Goal: Information Seeking & Learning: Find specific page/section

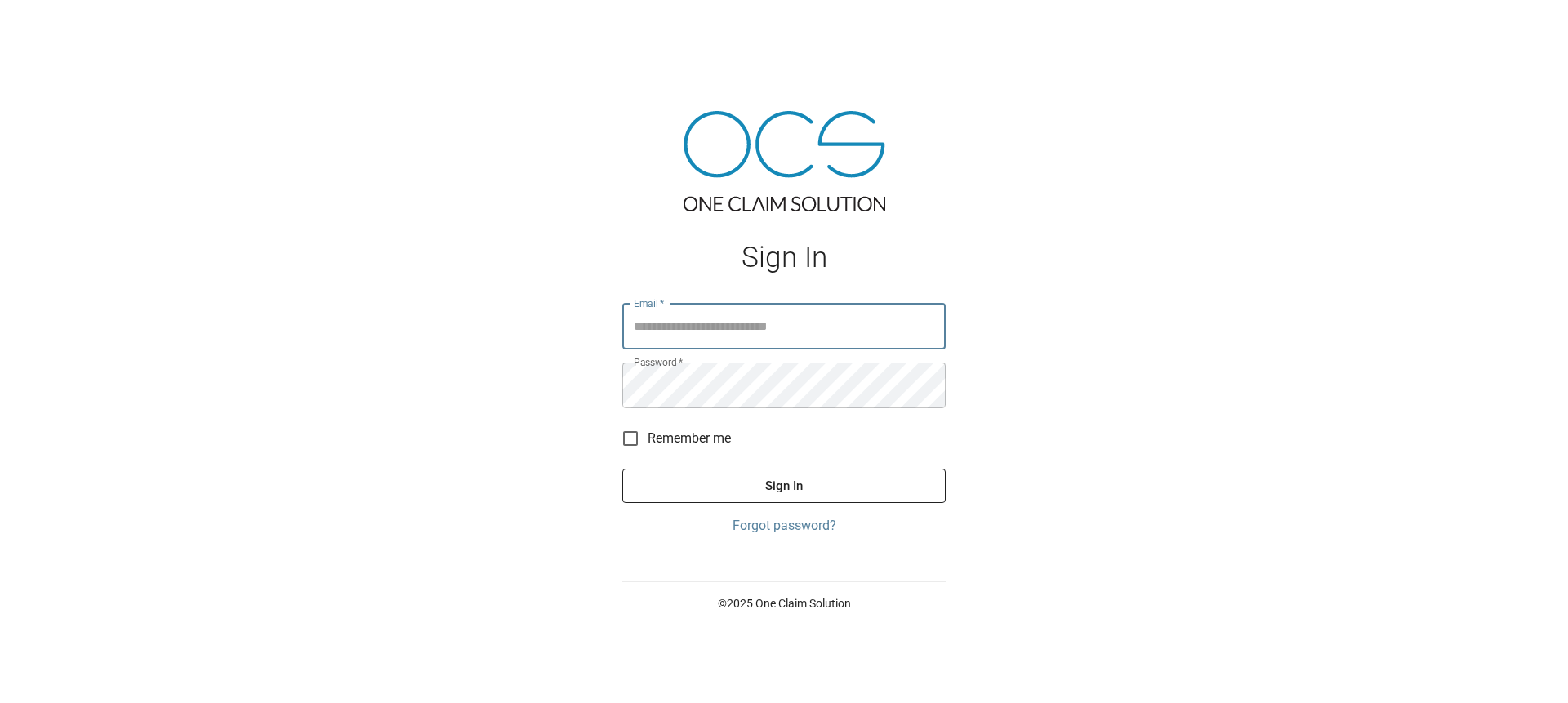
type input "**********"
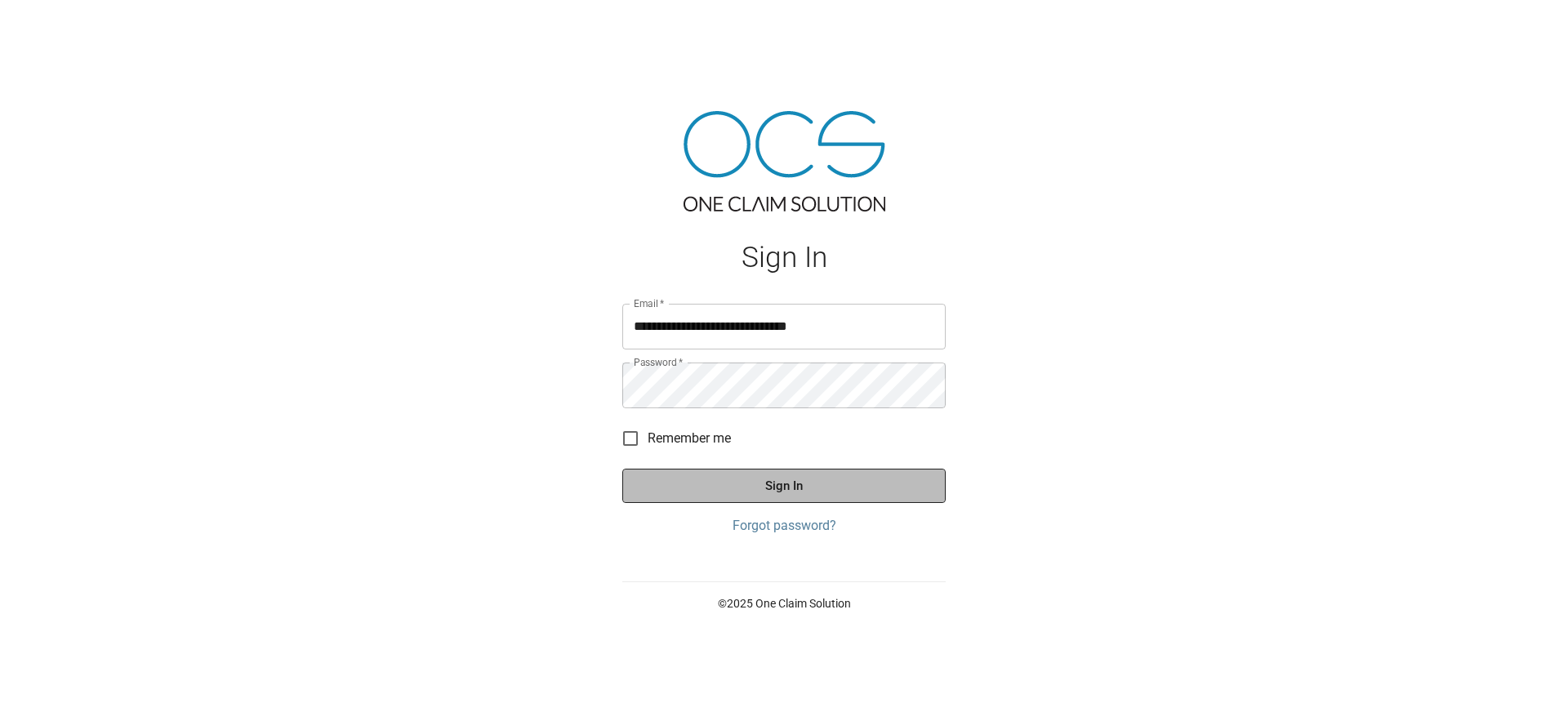
click at [807, 476] on button "Sign In" at bounding box center [784, 486] width 323 height 35
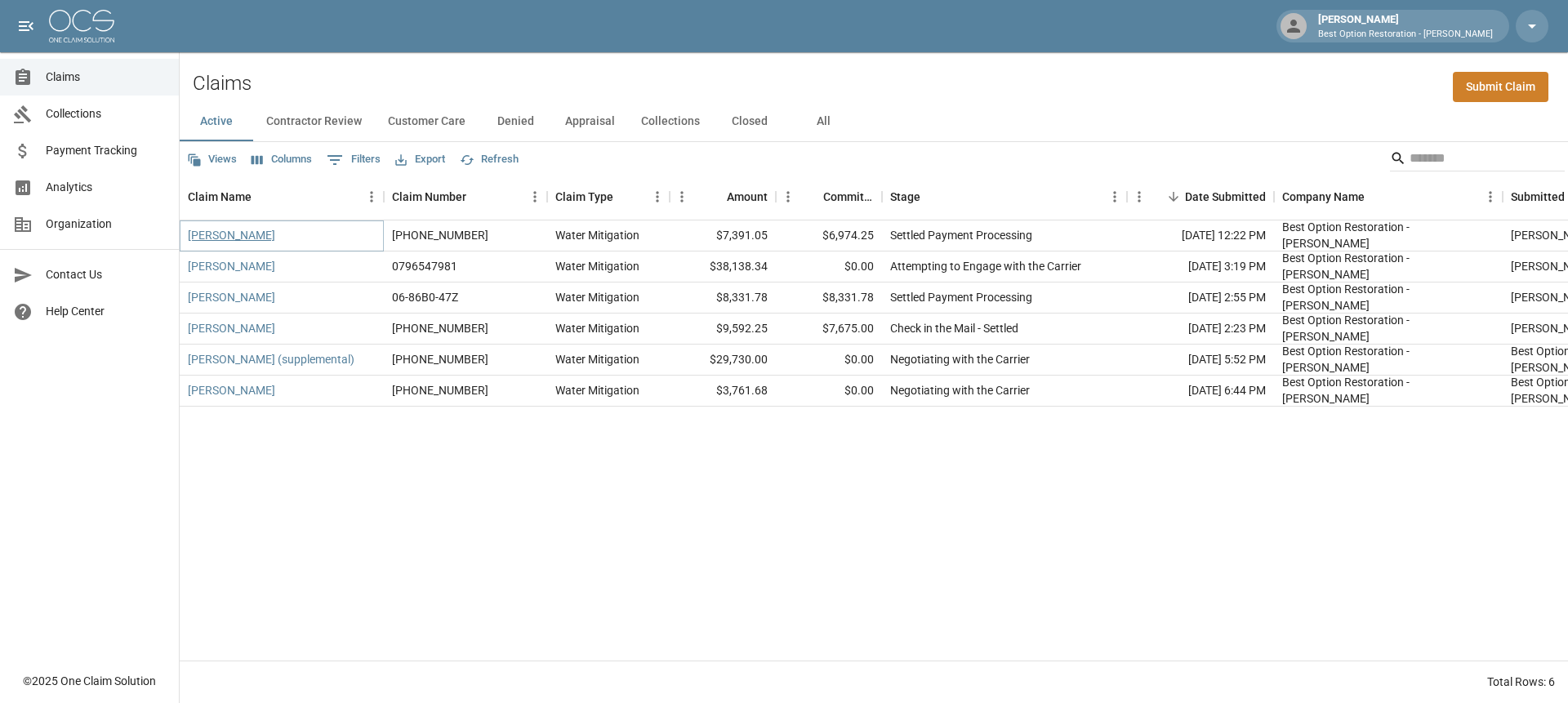
click at [254, 236] on link "[PERSON_NAME]" at bounding box center [232, 235] width 87 height 16
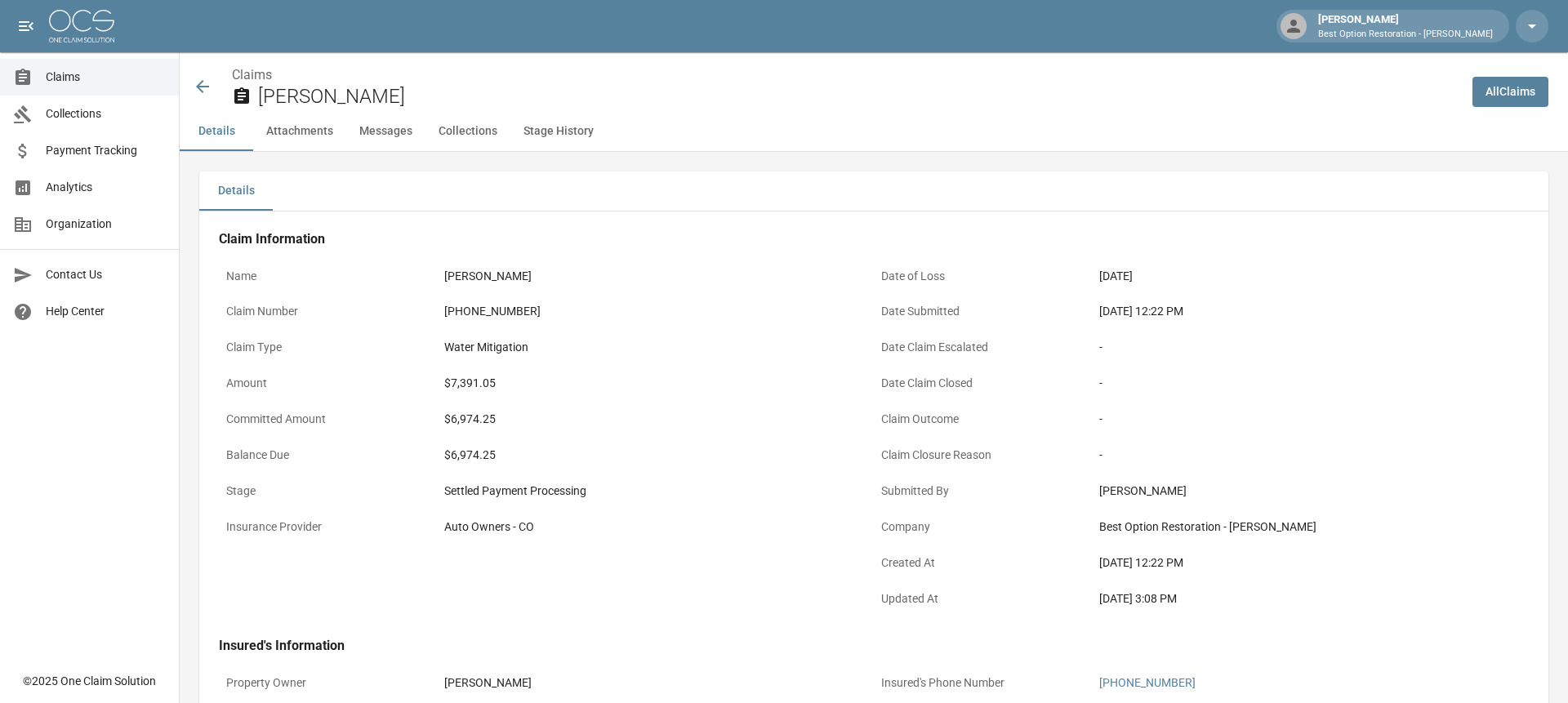
click at [74, 75] on span "Claims" at bounding box center [106, 77] width 120 height 17
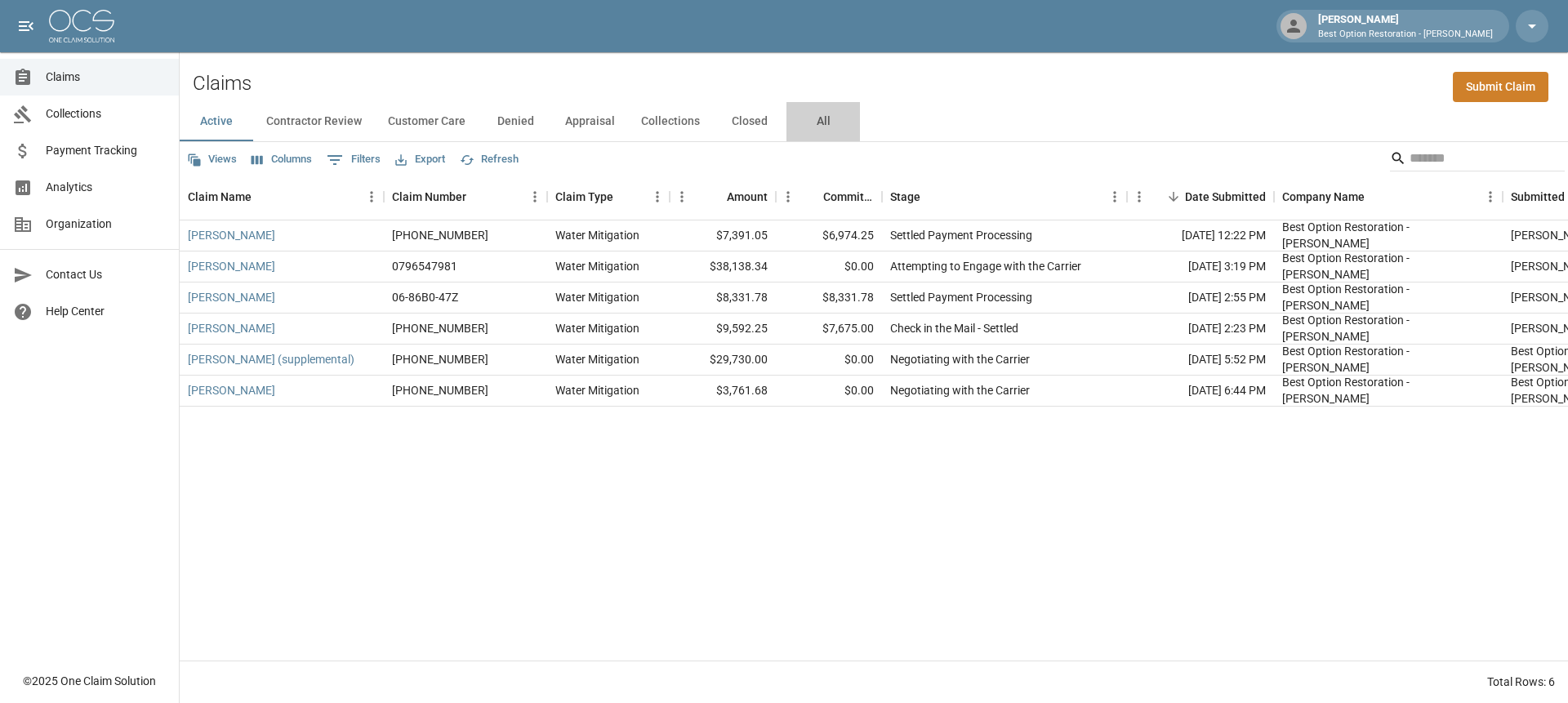
click at [833, 123] on button "All" at bounding box center [823, 122] width 73 height 40
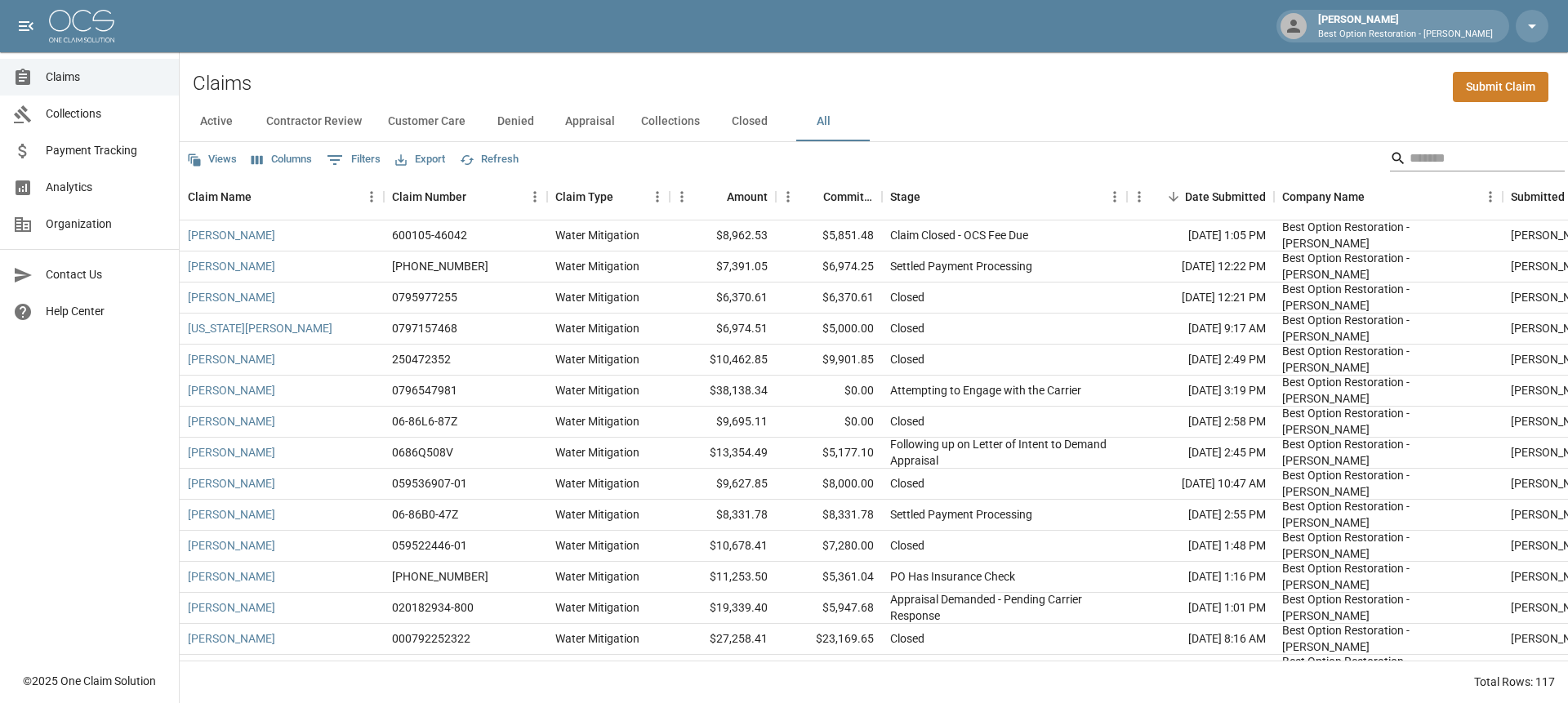
click at [1456, 162] on input "Search" at bounding box center [1475, 158] width 131 height 26
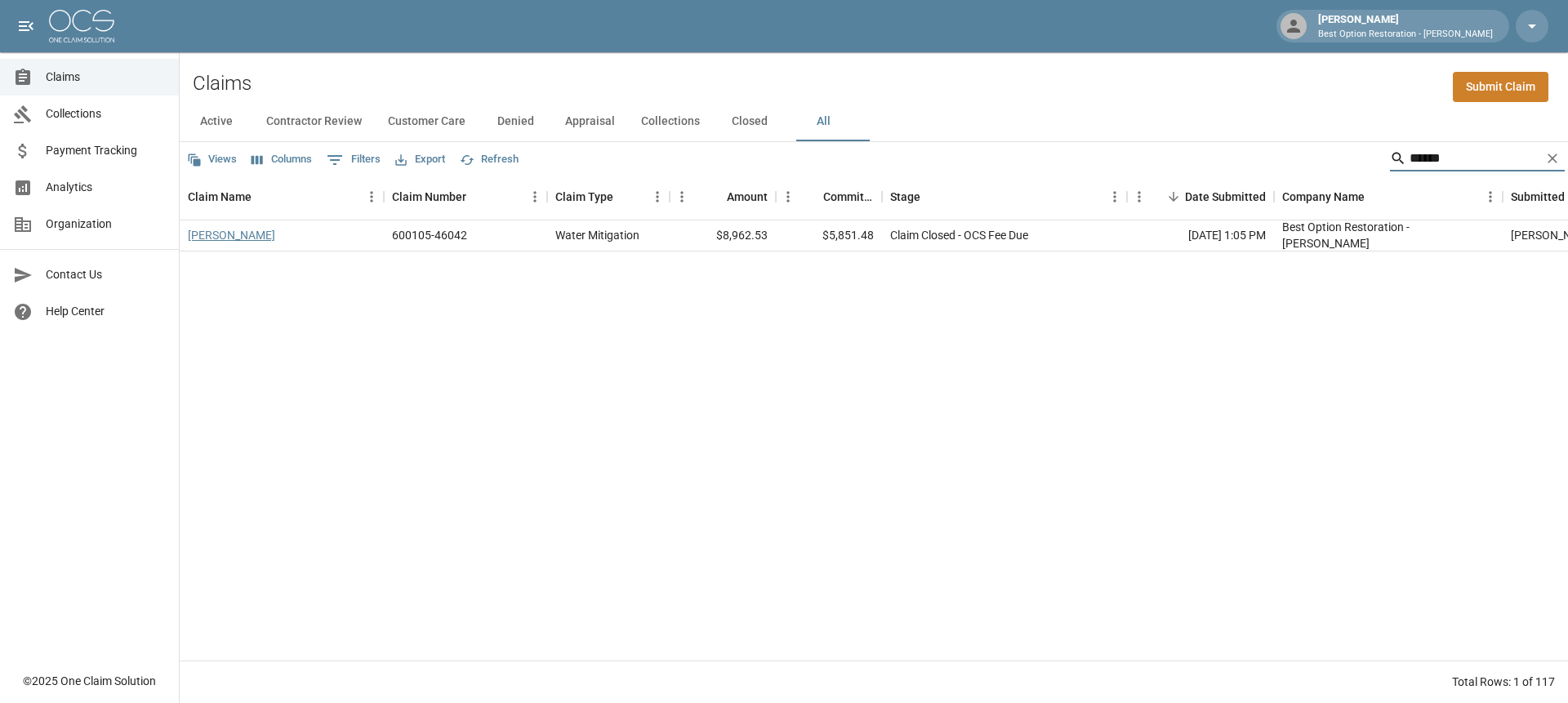
type input "******"
click at [254, 232] on link "[PERSON_NAME]" at bounding box center [232, 235] width 87 height 16
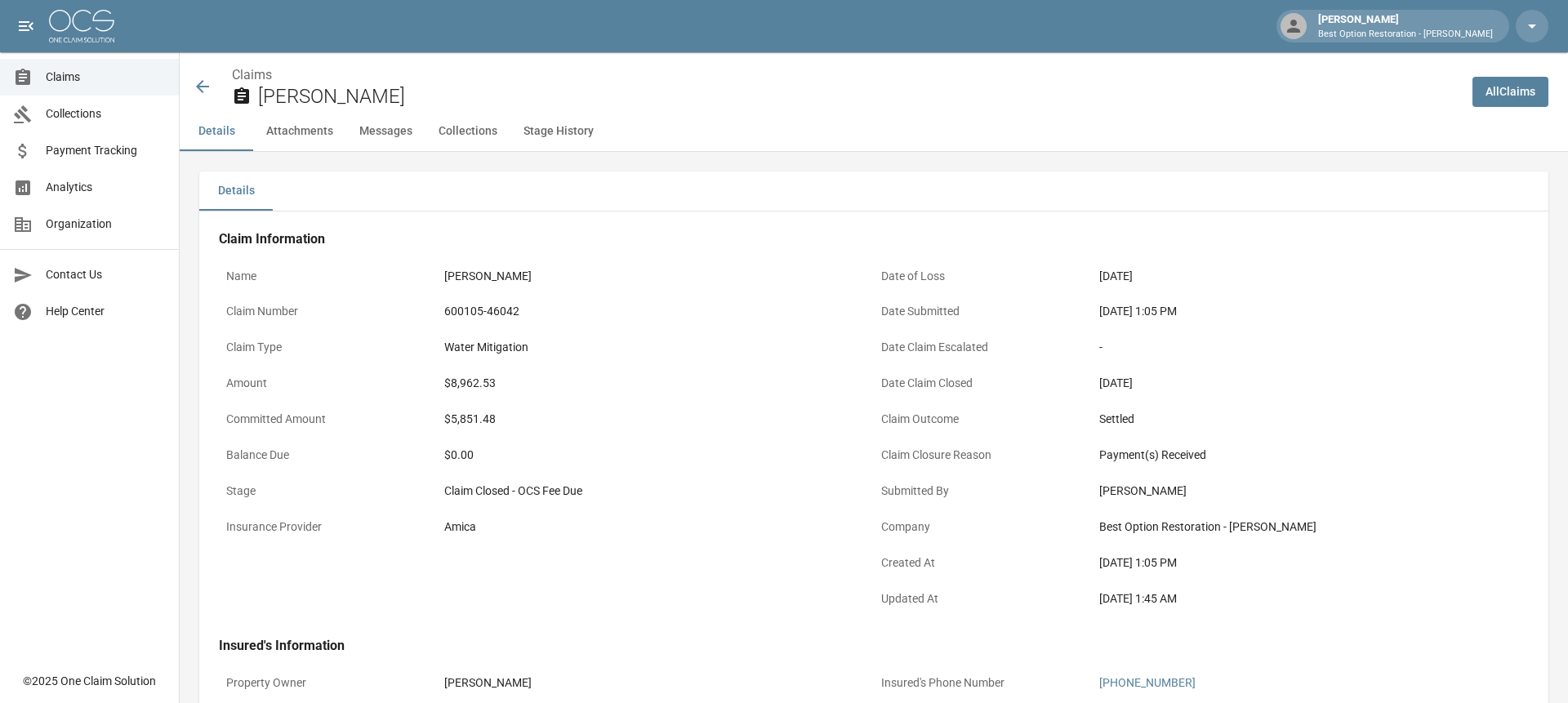
drag, startPoint x: 366, startPoint y: 99, endPoint x: 264, endPoint y: 101, distance: 102.0
click at [264, 101] on h2 "[PERSON_NAME]" at bounding box center [858, 96] width 1201 height 24
copy h2 "[PERSON_NAME]"
click at [79, 72] on span "Claims" at bounding box center [106, 77] width 120 height 17
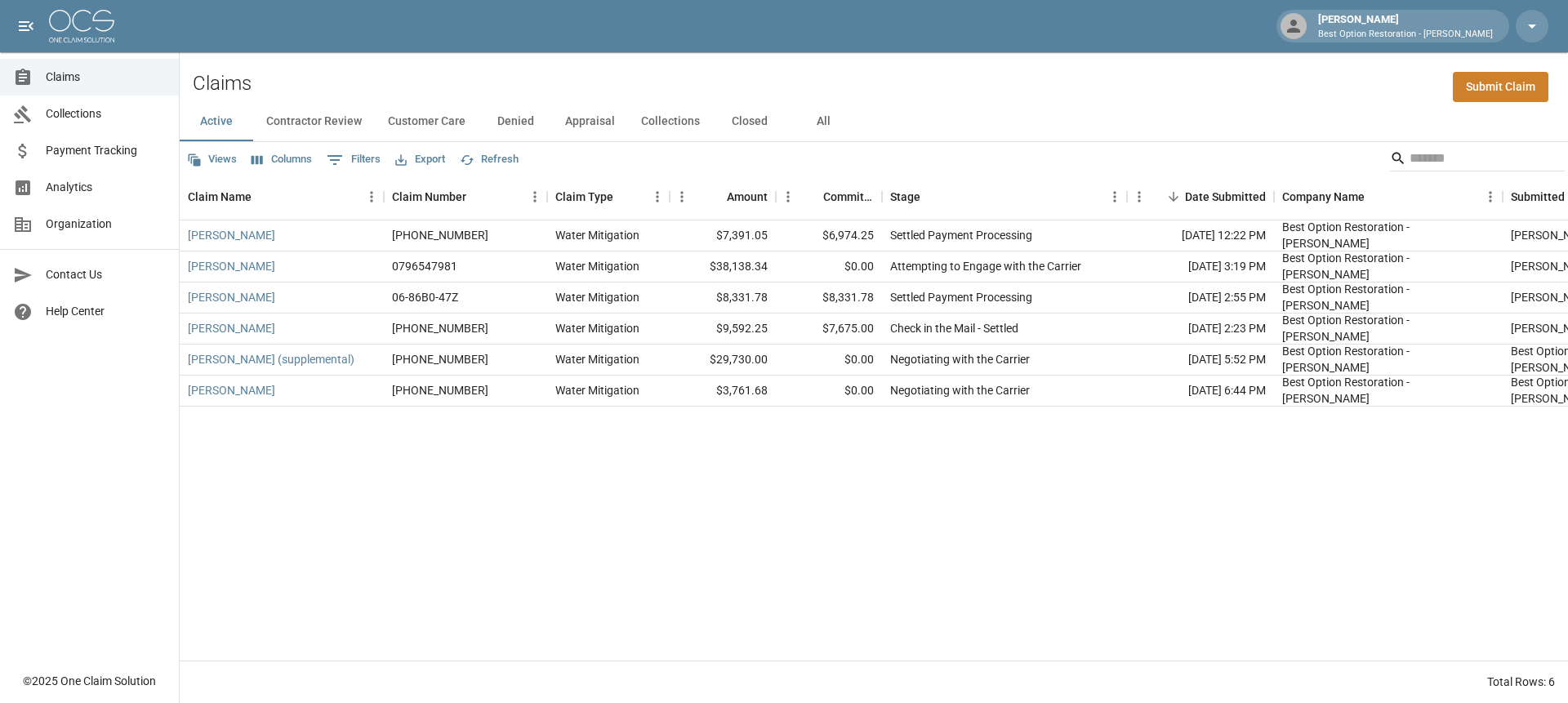
click at [1181, 59] on div "Claims Submit Claim" at bounding box center [874, 77] width 1388 height 49
